Goal: Transaction & Acquisition: Book appointment/travel/reservation

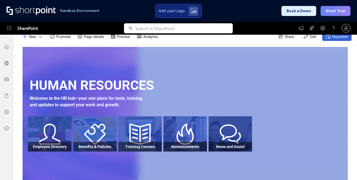
scroll to position [35, 0]
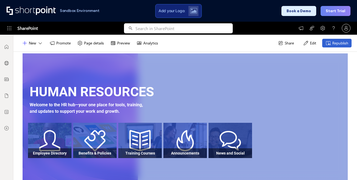
click at [15, 79] on div "MC Modern Communication Site Home Documents Pages Site contents Edit Create sit…" at bounding box center [185, 108] width 344 height 146
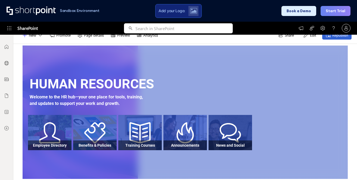
scroll to position [48, 0]
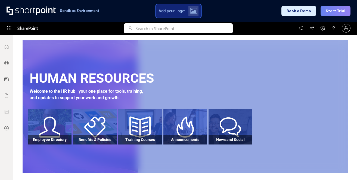
click at [299, 9] on button "Book a Demo" at bounding box center [298, 11] width 35 height 10
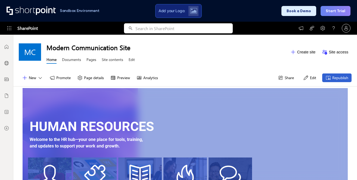
click at [42, 11] on div at bounding box center [32, 11] width 51 height 9
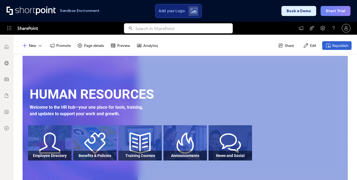
scroll to position [48, 0]
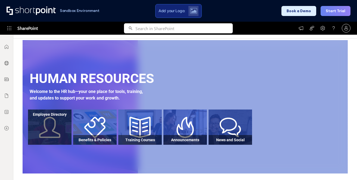
click at [51, 119] on div "Employee Directory" at bounding box center [49, 115] width 43 height 10
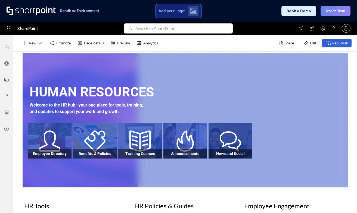
scroll to position [0, 0]
